Goal: Task Accomplishment & Management: Complete application form

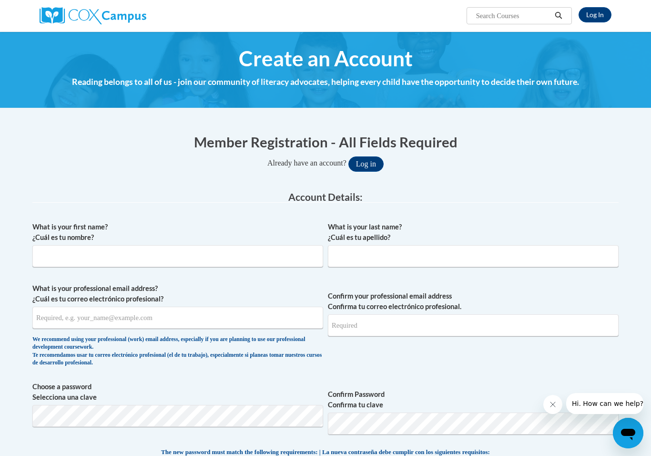
scroll to position [71, 0]
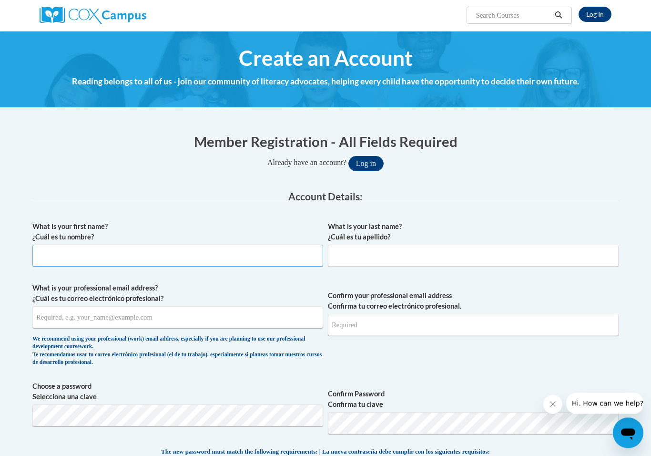
click at [169, 256] on input "What is your first name? ¿Cuál es tu nombre?" at bounding box center [177, 256] width 291 height 22
type input "Hannah"
click at [371, 249] on input "What is your last name? ¿Cuál es tu apellido?" at bounding box center [473, 256] width 291 height 22
type input "Wolf"
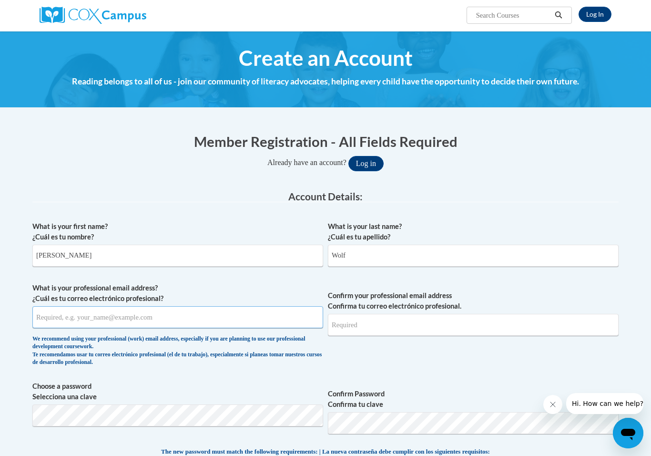
click at [152, 318] on input "What is your professional email address? ¿Cuál es tu correo electrónico profesi…" at bounding box center [177, 317] width 291 height 22
type input "wolfhm01@buffalostate.edu"
click at [384, 328] on input "Confirm your professional email address Confirma tu correo electrónico profesio…" at bounding box center [473, 325] width 291 height 22
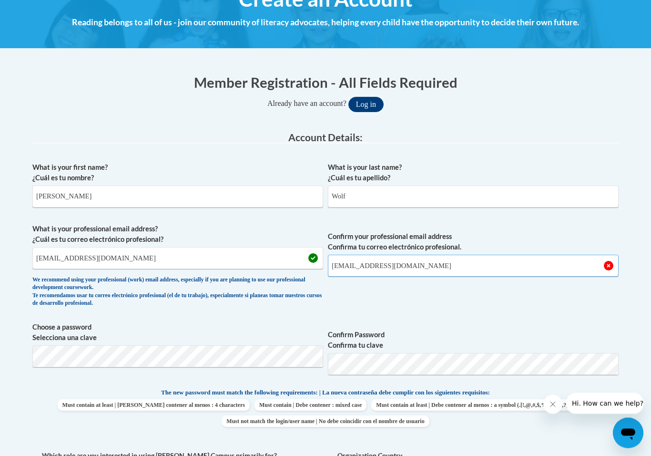
scroll to position [131, 0]
type input "wolfhm01@buffalostate.edu"
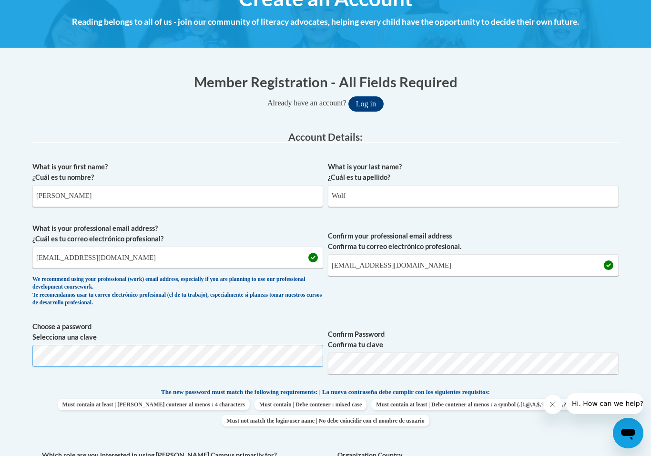
click at [123, 356] on div "What is your first name? ¿Cuál es tu nombre? Hannah What is your last name? ¿Cu…" at bounding box center [325, 374] width 586 height 435
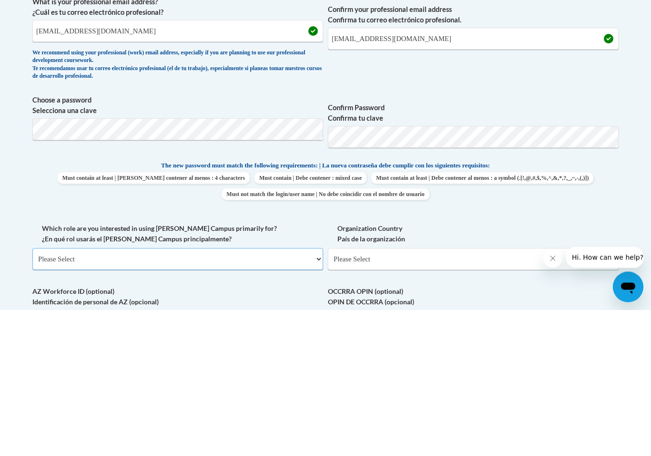
scroll to position [358, 0]
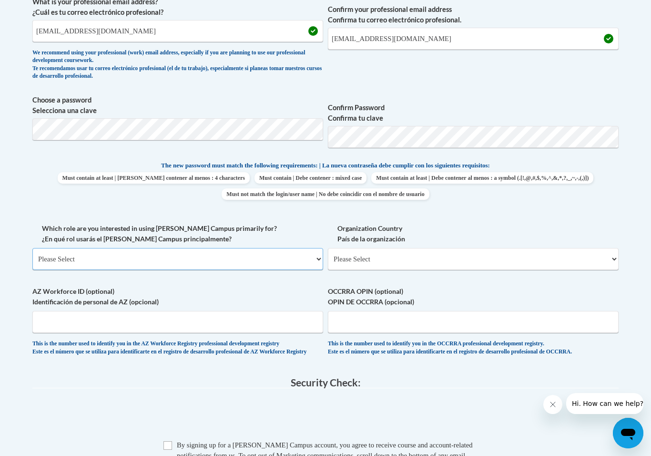
select select "5a18ea06-2b54-4451-96f2-d152daf9eac5"
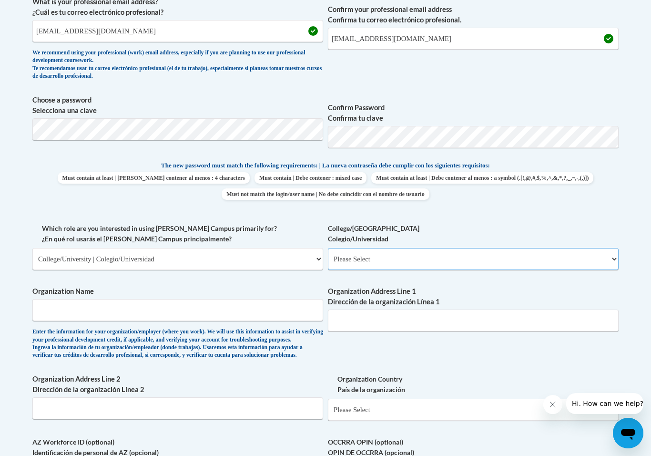
select select "99b32b07-cffc-426c-8bf6-0cd77760d84b"
click at [154, 313] on input "Organization Name" at bounding box center [177, 310] width 291 height 22
type input "B"
type input "SUNY Buffalo State"
click at [368, 319] on input "Organization Address Line 1 Dirección de la organización Línea 1" at bounding box center [473, 320] width 291 height 22
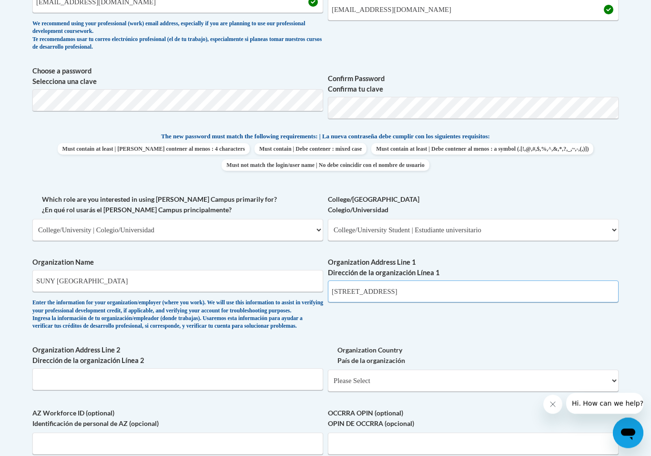
scroll to position [387, 0]
type input "1300 Elmwood Avenue"
select select "ad49bcad-a171-4b2e-b99c-48b446064914"
select select
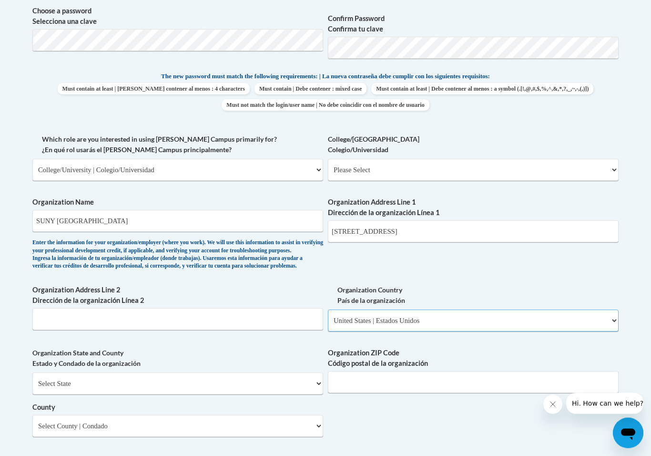
scroll to position [447, 0]
select select "New York"
click at [391, 371] on input "Organization ZIP Code Código postal de la organización" at bounding box center [473, 382] width 291 height 22
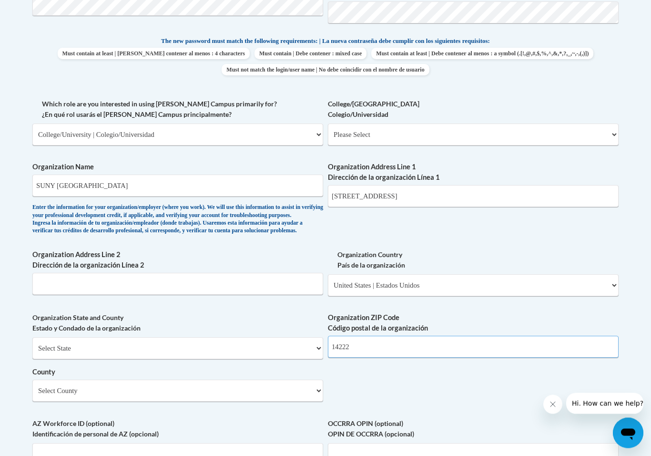
type input "14222"
select select "Erie"
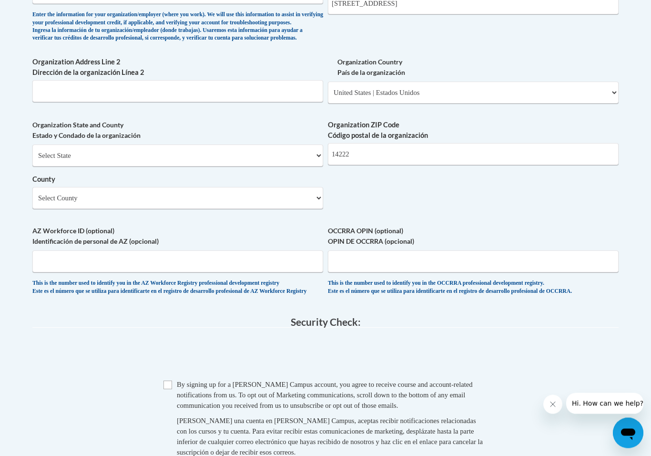
scroll to position [675, 0]
click at [167, 380] on input "Checkbox" at bounding box center [168, 384] width 9 height 9
checkbox input "true"
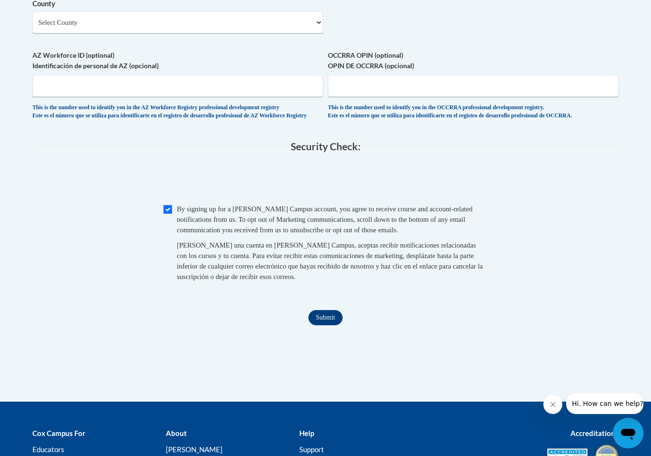
scroll to position [920, 0]
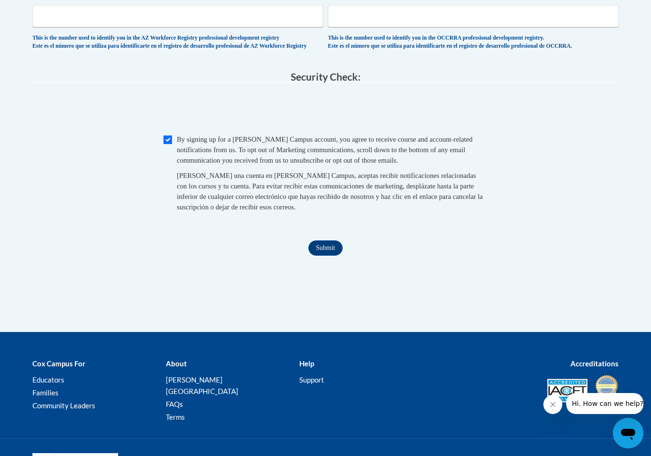
click at [338, 240] on input "Submit" at bounding box center [325, 247] width 34 height 15
